Goal: Task Accomplishment & Management: Manage account settings

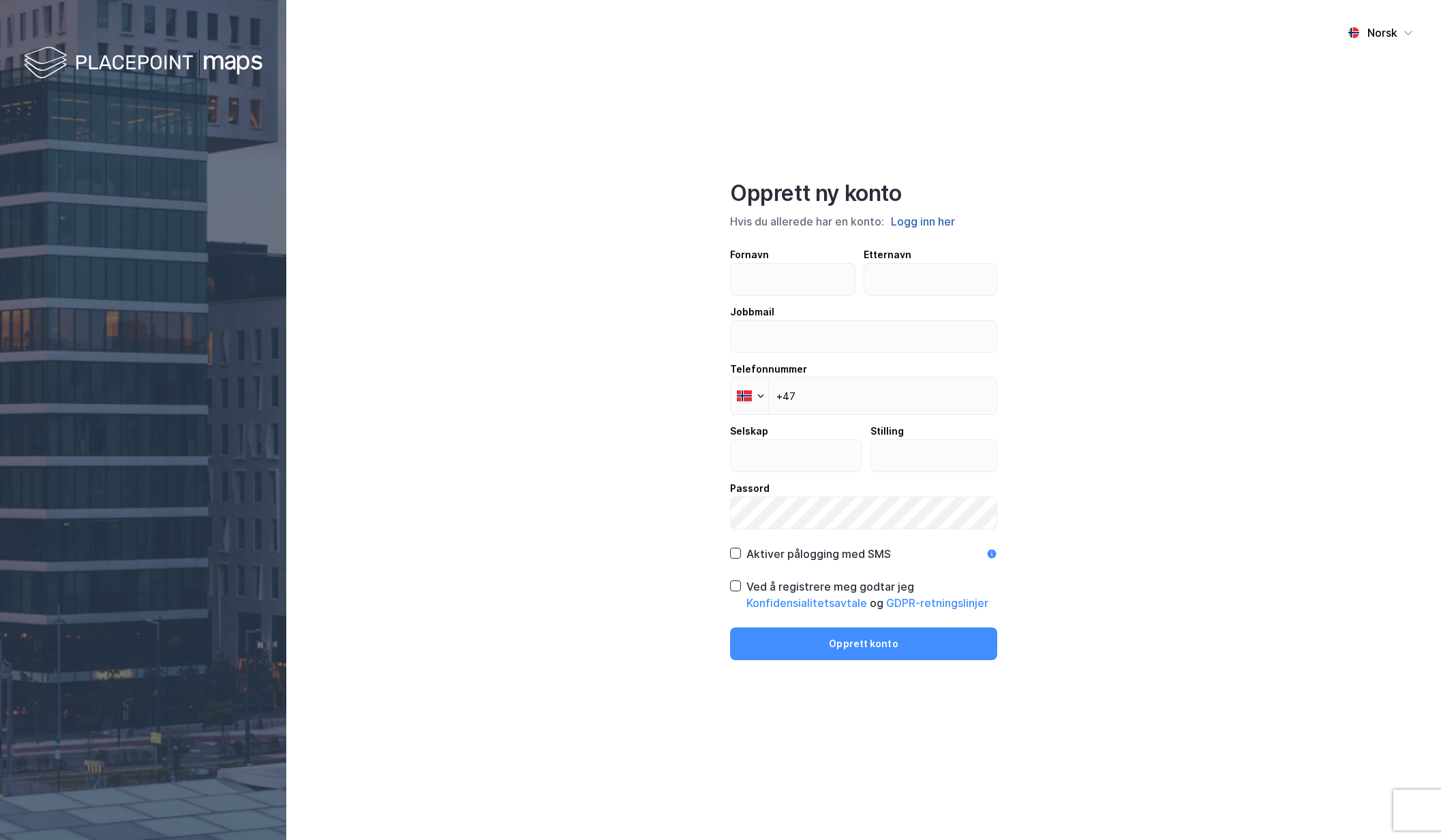
click at [913, 221] on button "Logg inn her" at bounding box center [922, 221] width 72 height 17
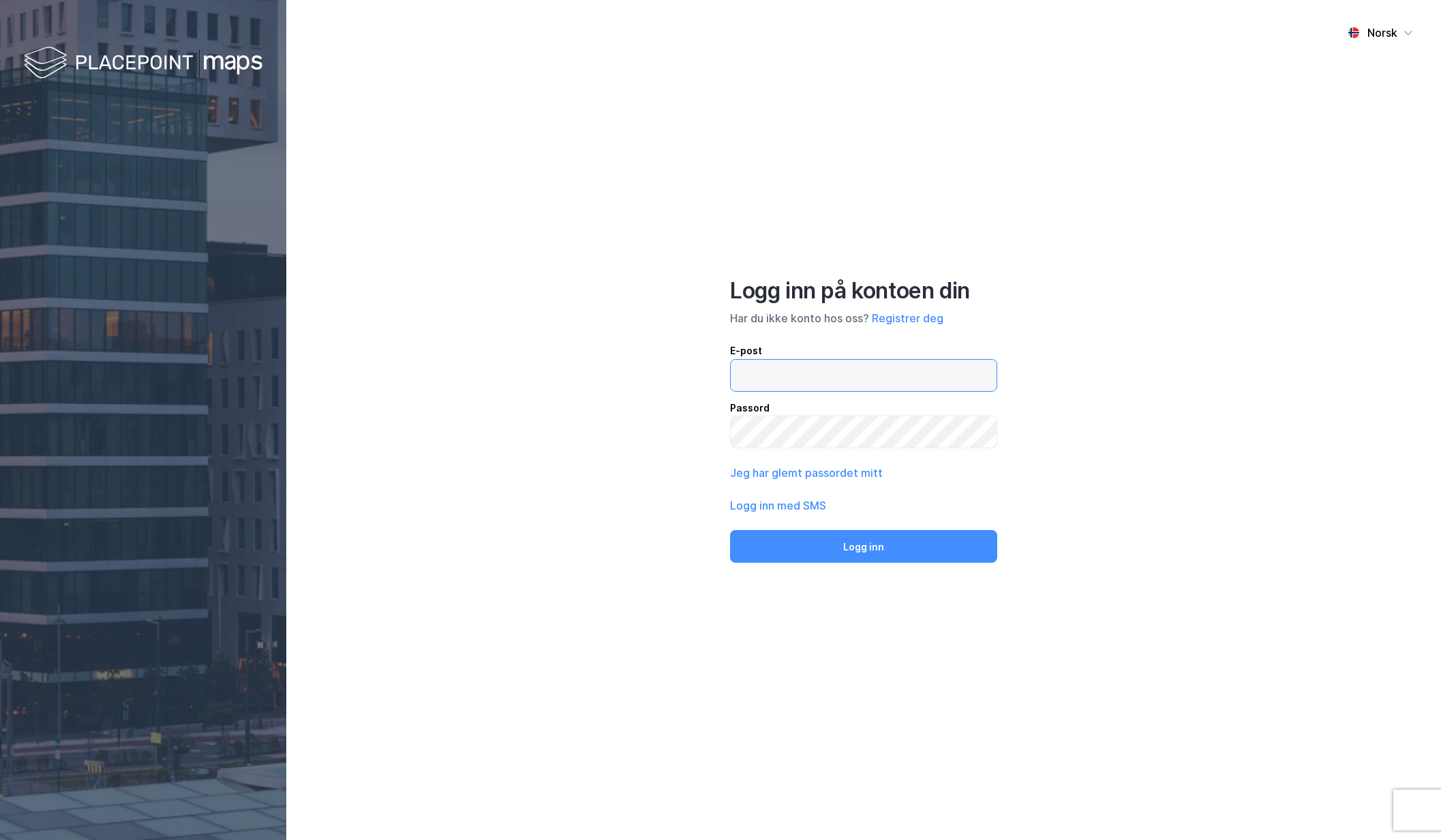
click at [834, 386] on input "email" at bounding box center [863, 375] width 265 height 31
type input "[EMAIL_ADDRESS][DOMAIN_NAME]"
click at [730, 530] on button "Logg inn" at bounding box center [864, 546] width 267 height 33
click at [869, 541] on button "Logg inn" at bounding box center [864, 546] width 267 height 33
click at [793, 507] on button "Logg inn med SMS" at bounding box center [778, 505] width 96 height 16
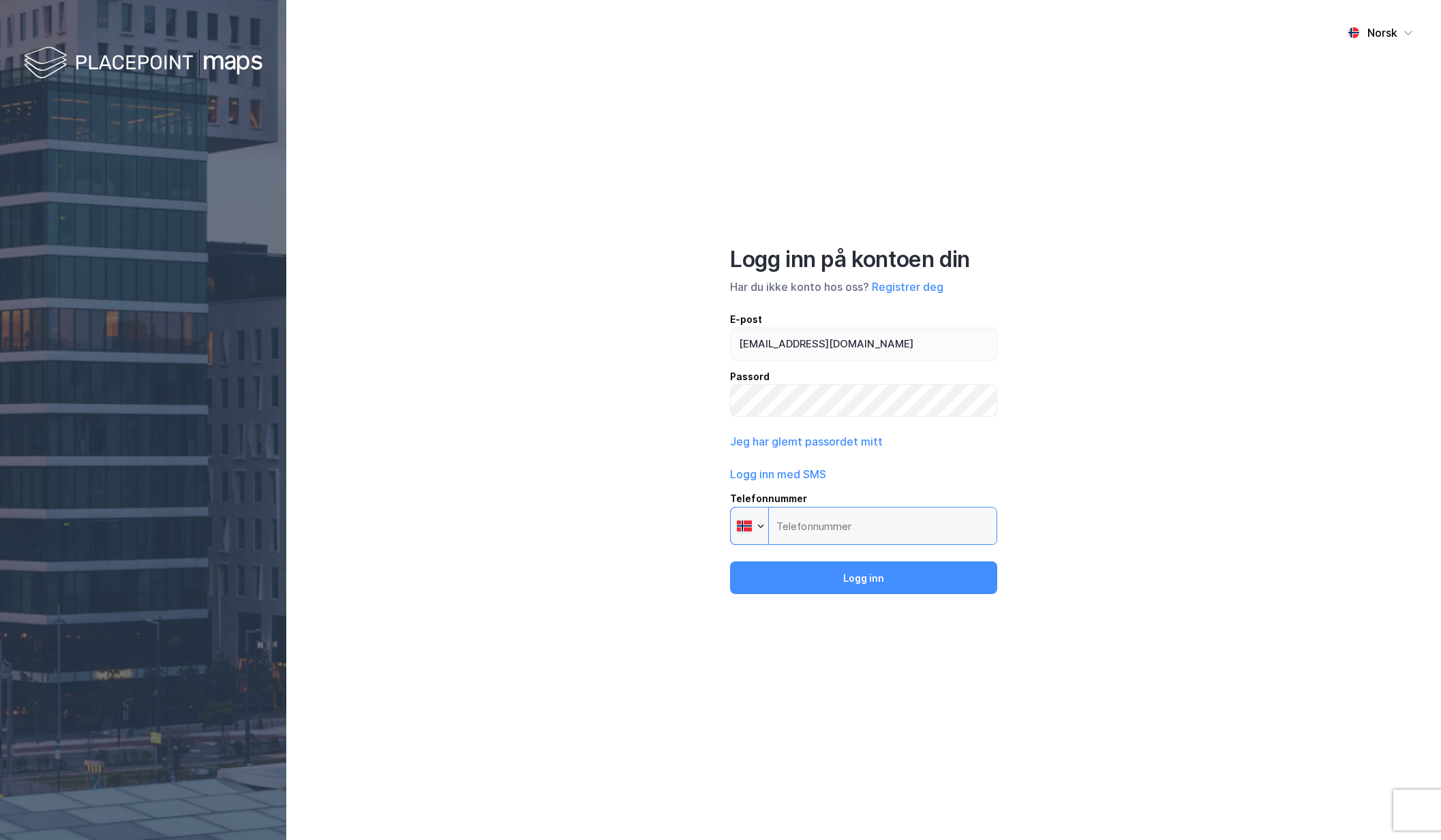
click at [830, 526] on input "Telefonnummer Phone" at bounding box center [864, 526] width 267 height 38
click at [847, 578] on button "Logg inn" at bounding box center [864, 578] width 267 height 33
click at [852, 517] on input "Telefonnummer Phone" at bounding box center [864, 526] width 267 height 38
click at [813, 524] on input "Telefonnummer Phone" at bounding box center [864, 526] width 267 height 38
click at [886, 443] on div "Jeg har glemt passordet mitt" at bounding box center [864, 442] width 267 height 16
